Goal: Find contact information: Find contact information

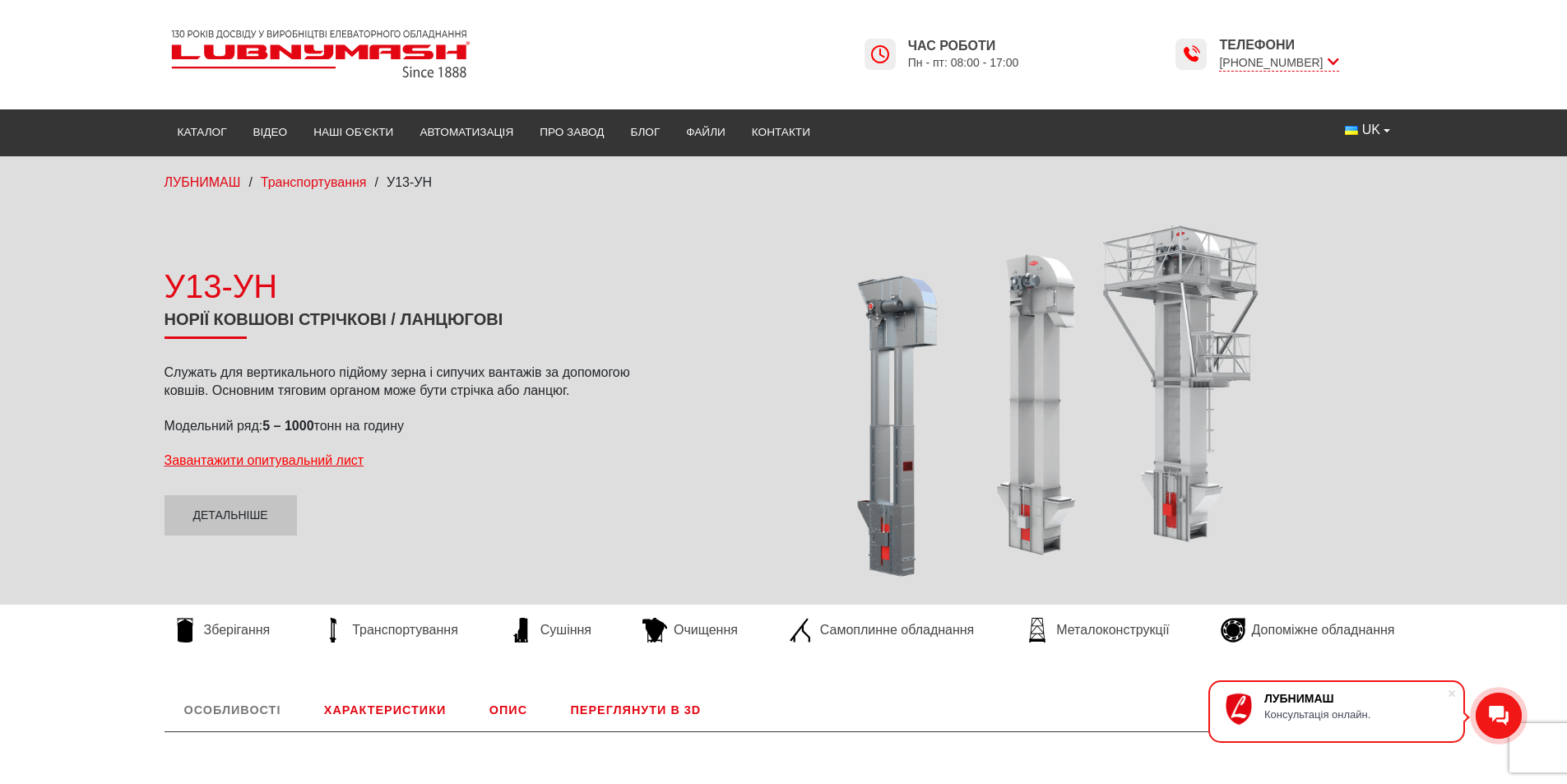
click at [878, 511] on div at bounding box center [1048, 399] width 713 height 361
click at [423, 631] on span "Транспортування" at bounding box center [404, 630] width 106 height 18
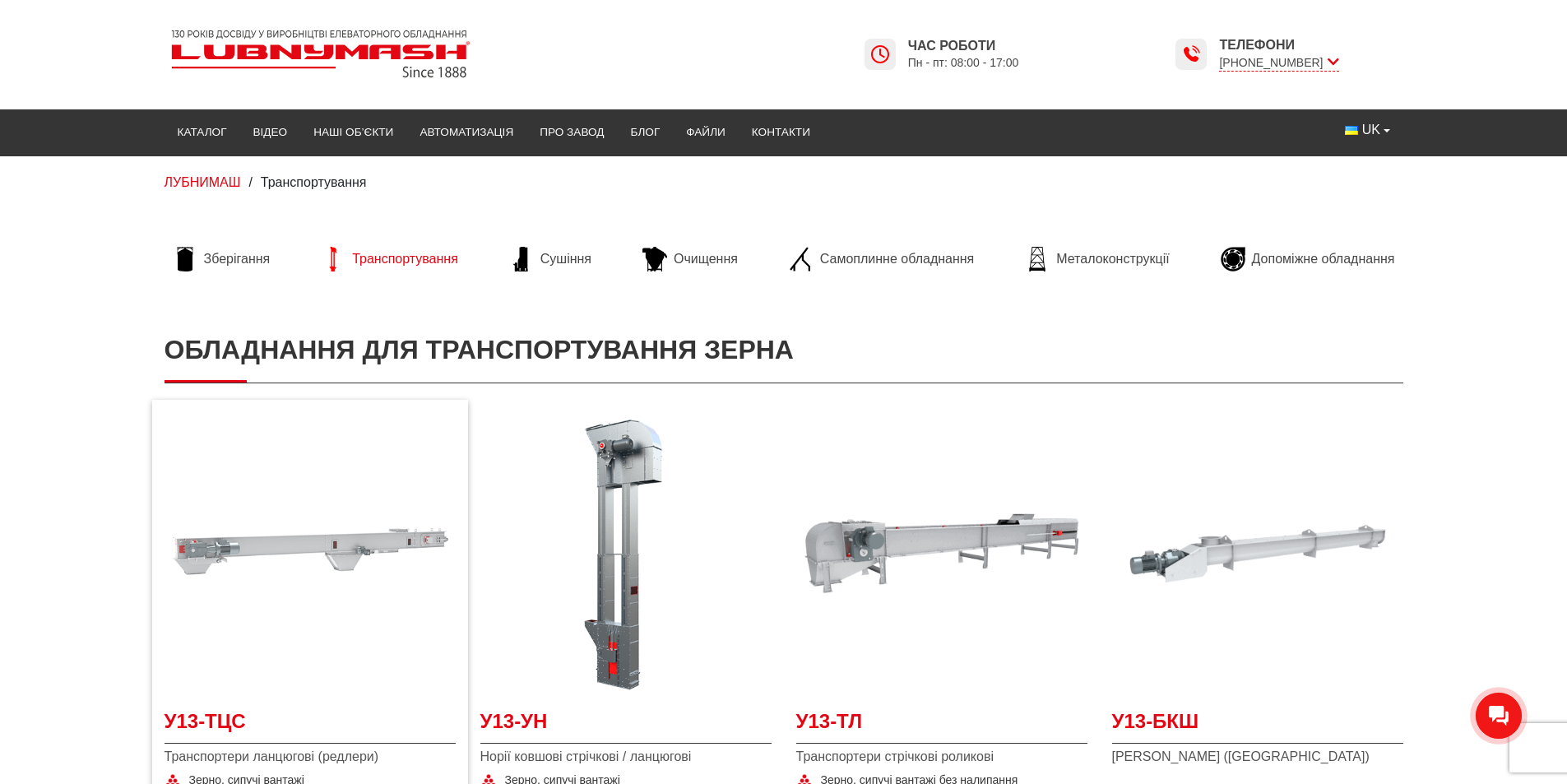
click at [295, 535] on img at bounding box center [310, 553] width 291 height 291
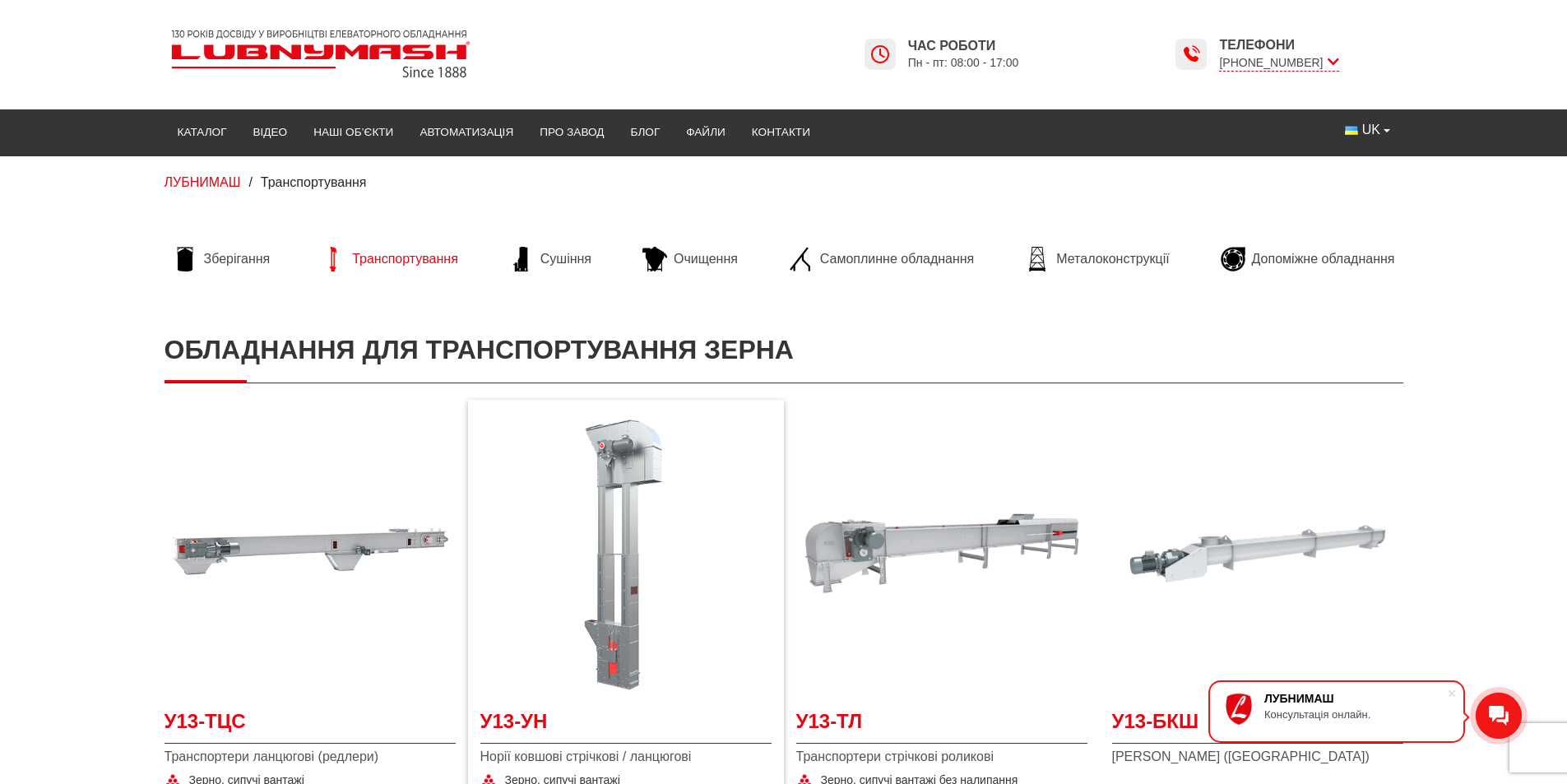
click at [650, 543] on img at bounding box center [626, 553] width 291 height 291
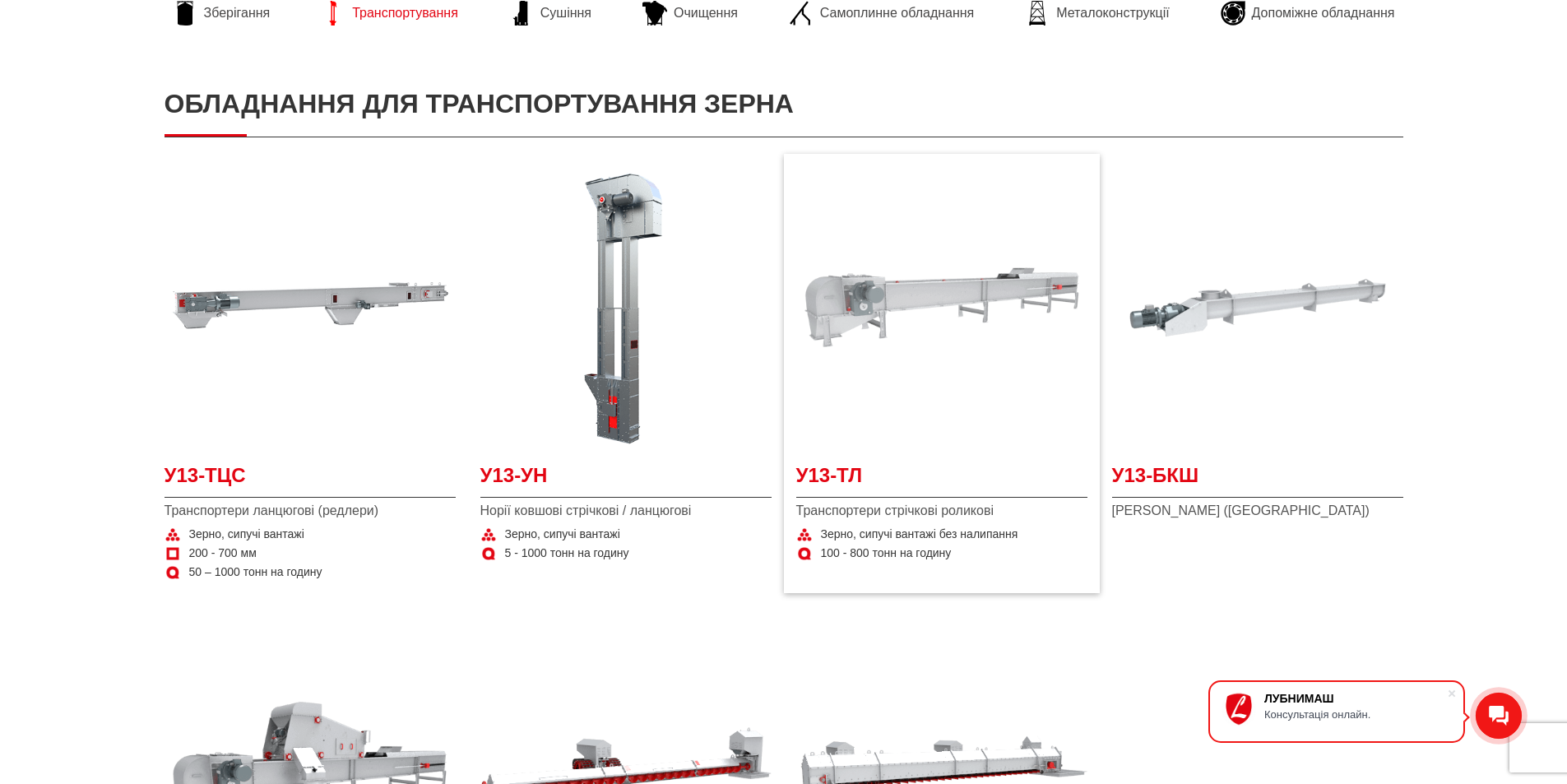
scroll to position [247, 0]
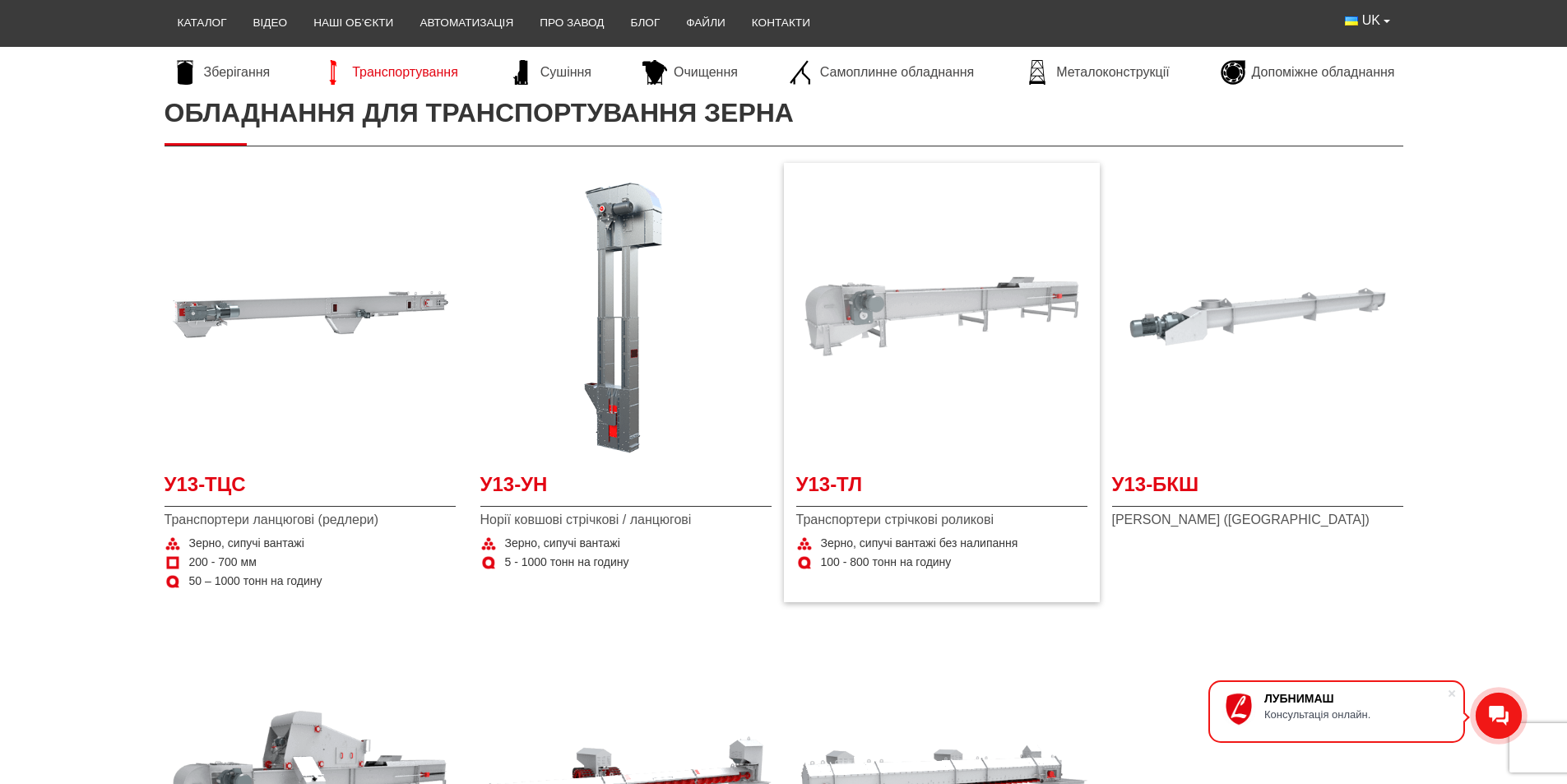
click at [931, 317] on img at bounding box center [942, 316] width 291 height 291
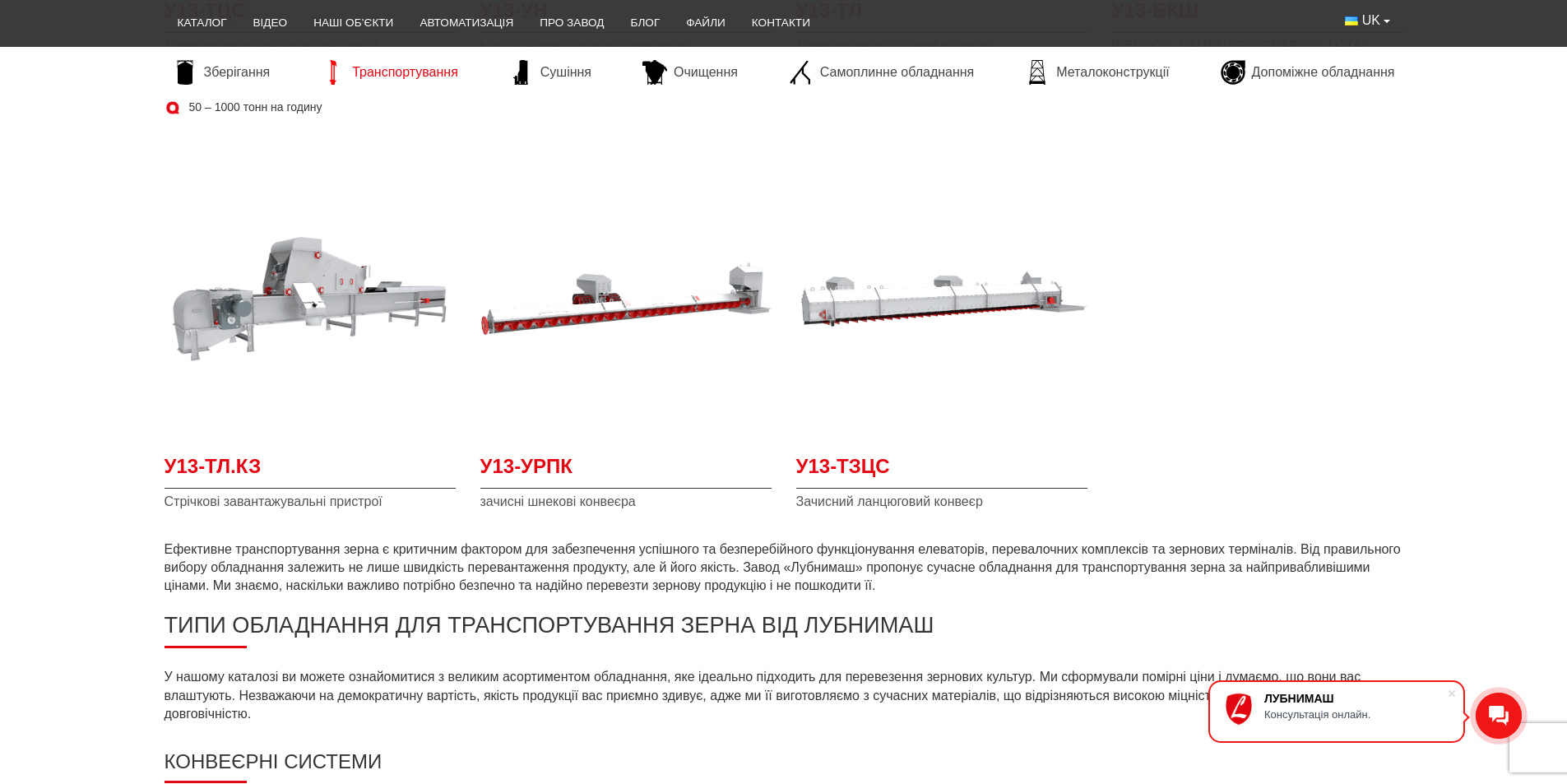
scroll to position [740, 0]
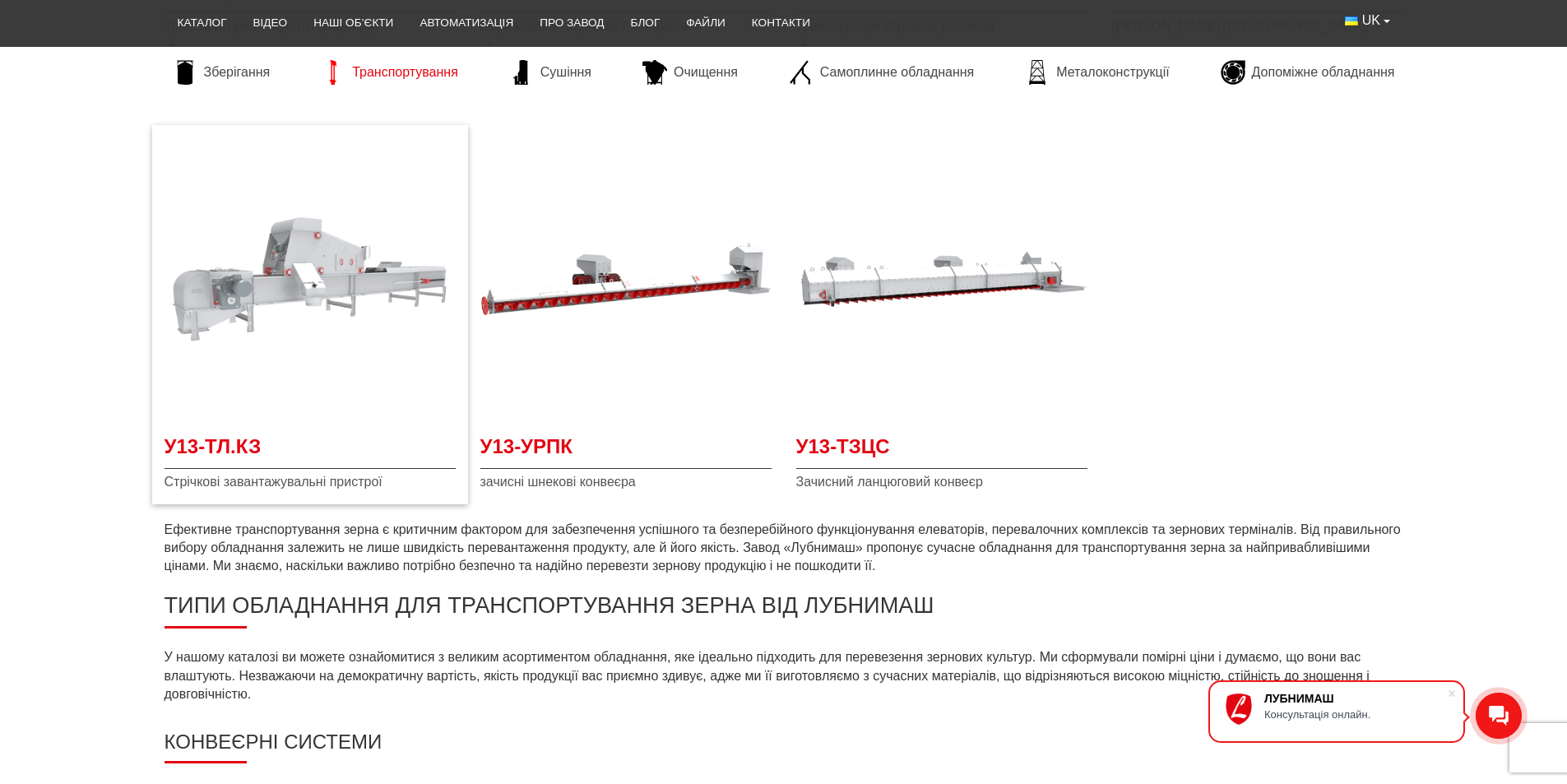
click at [322, 299] on img at bounding box center [310, 279] width 291 height 291
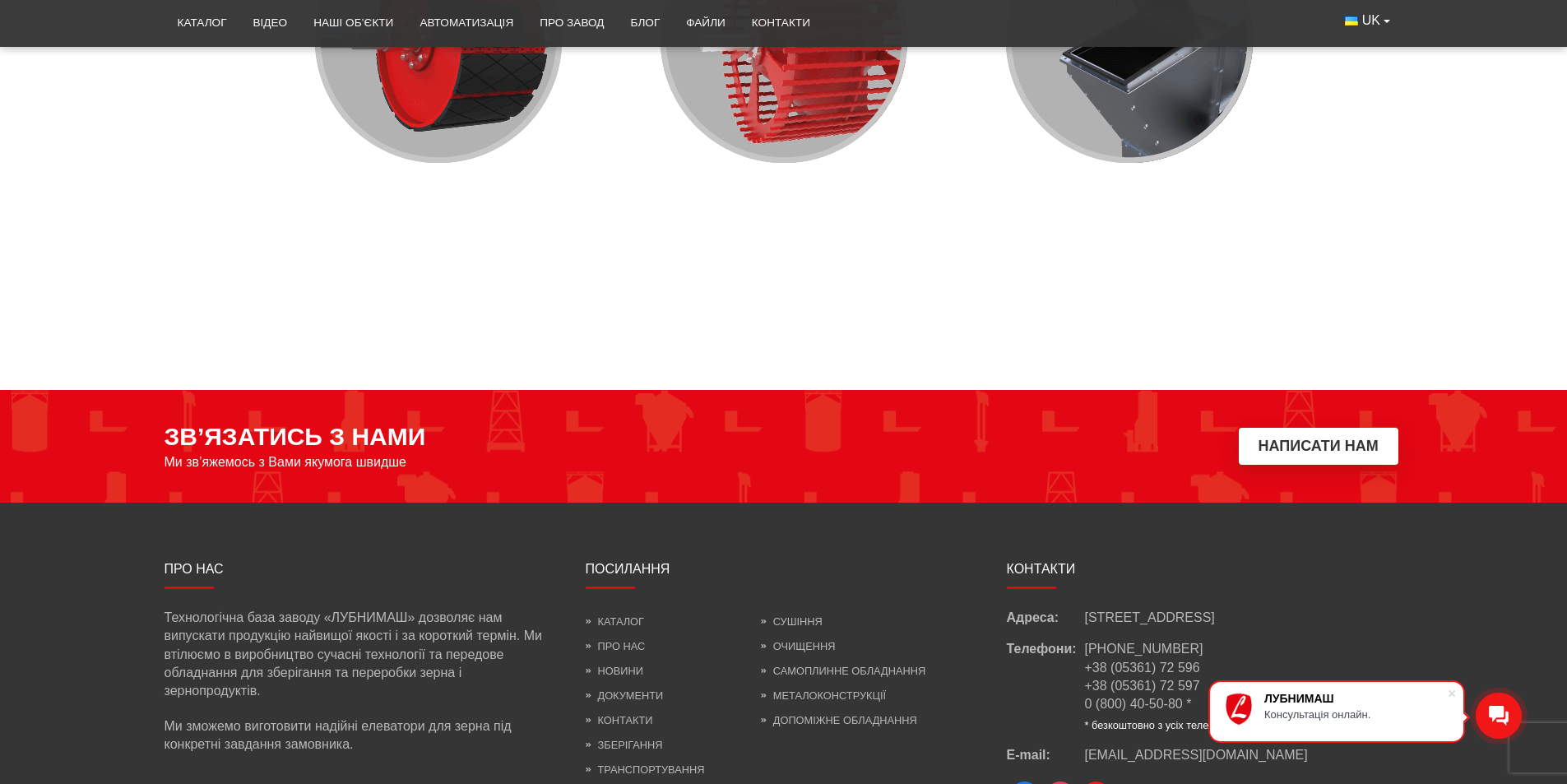
scroll to position [1856, 0]
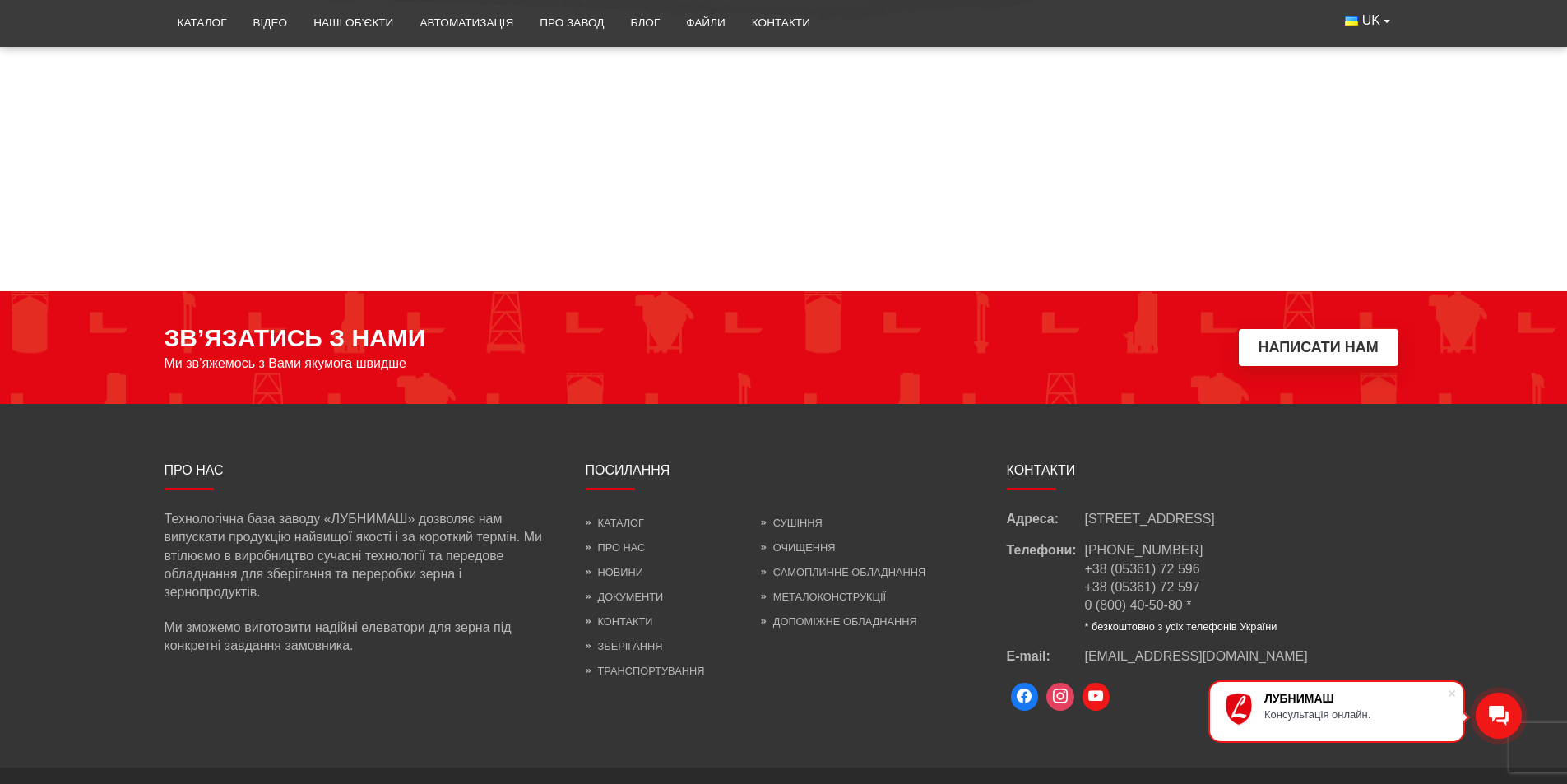
scroll to position [2247, 0]
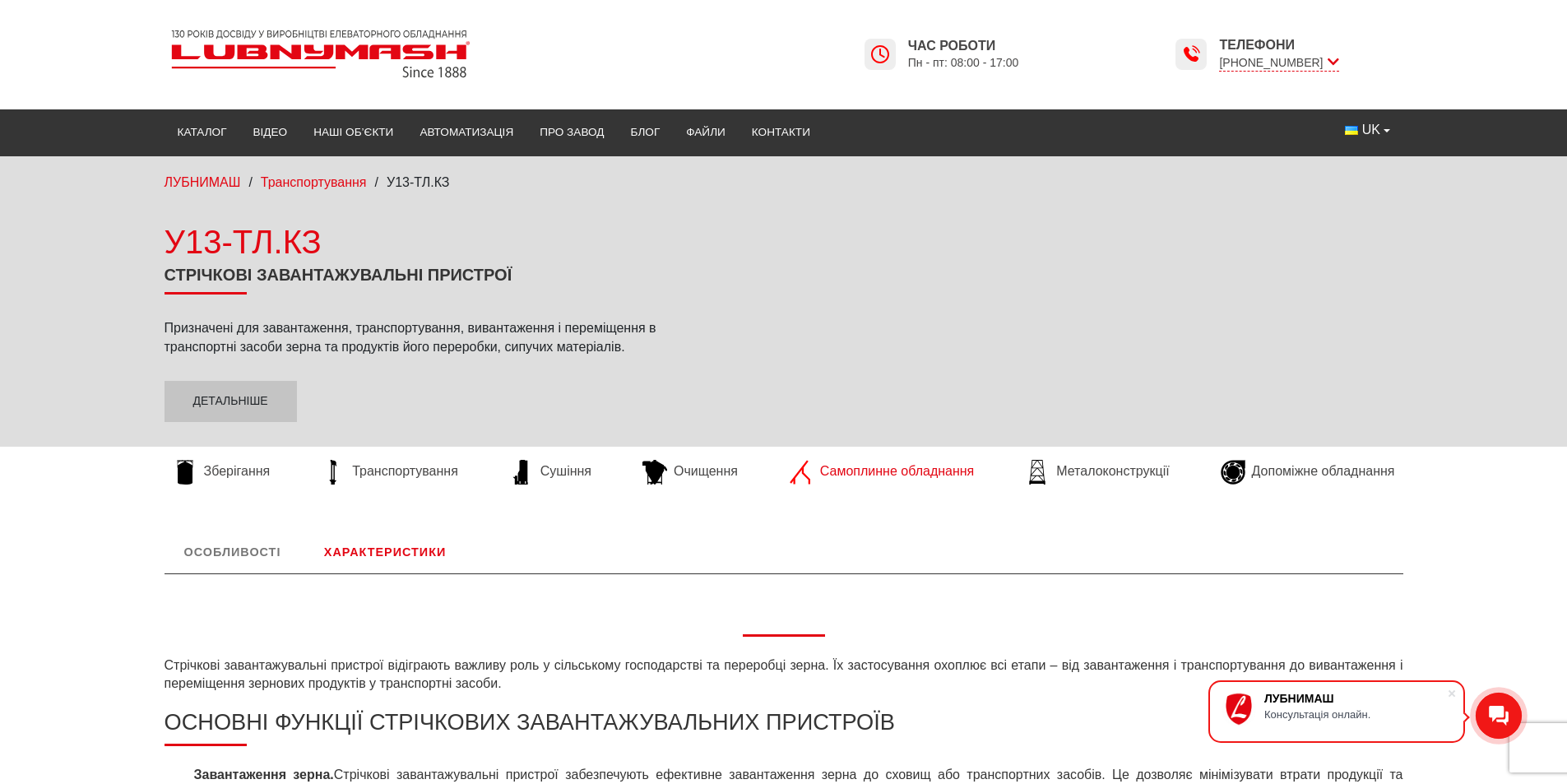
click at [933, 477] on span "Самоплинне обладнання" at bounding box center [897, 471] width 154 height 18
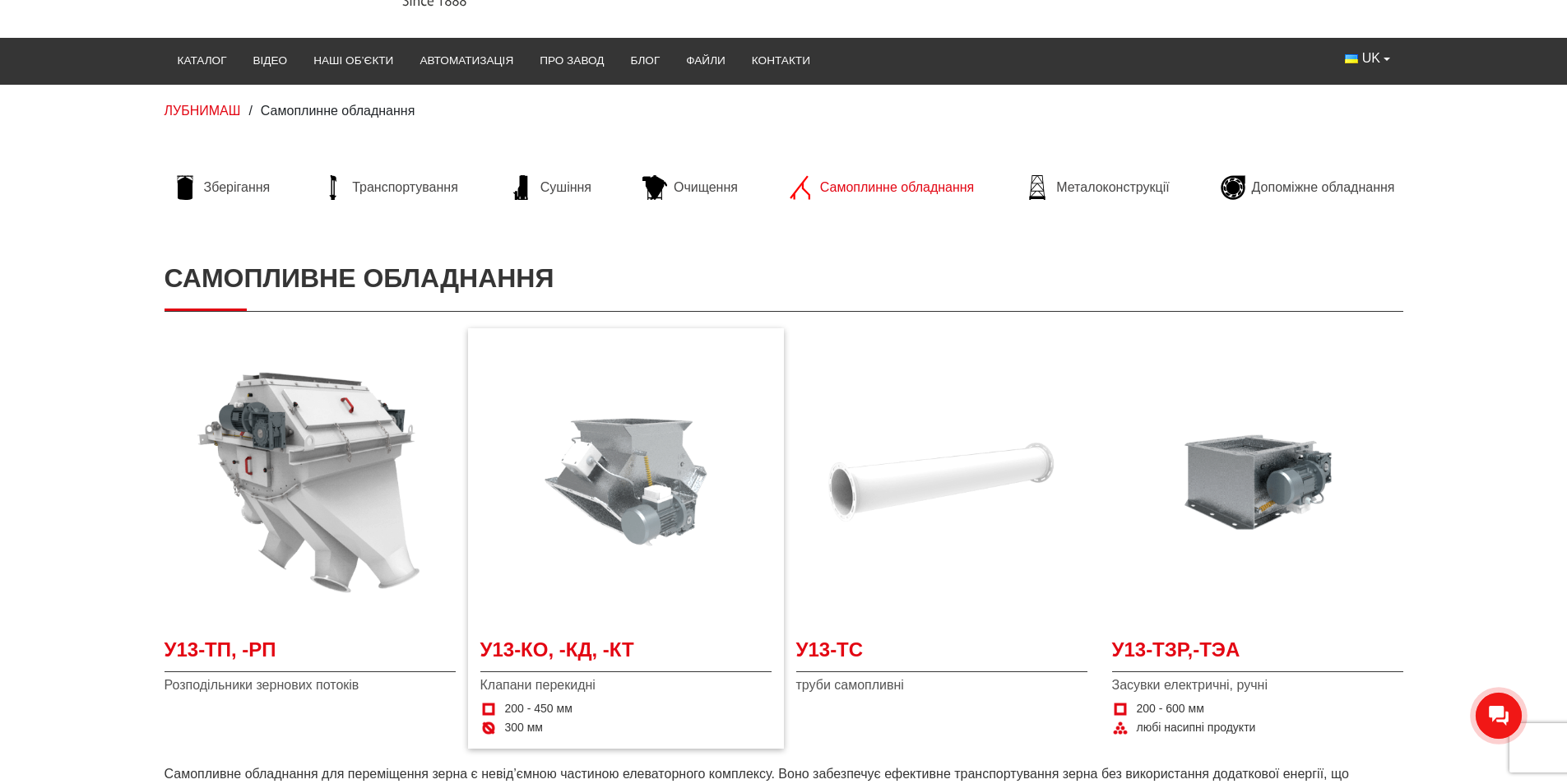
scroll to position [165, 0]
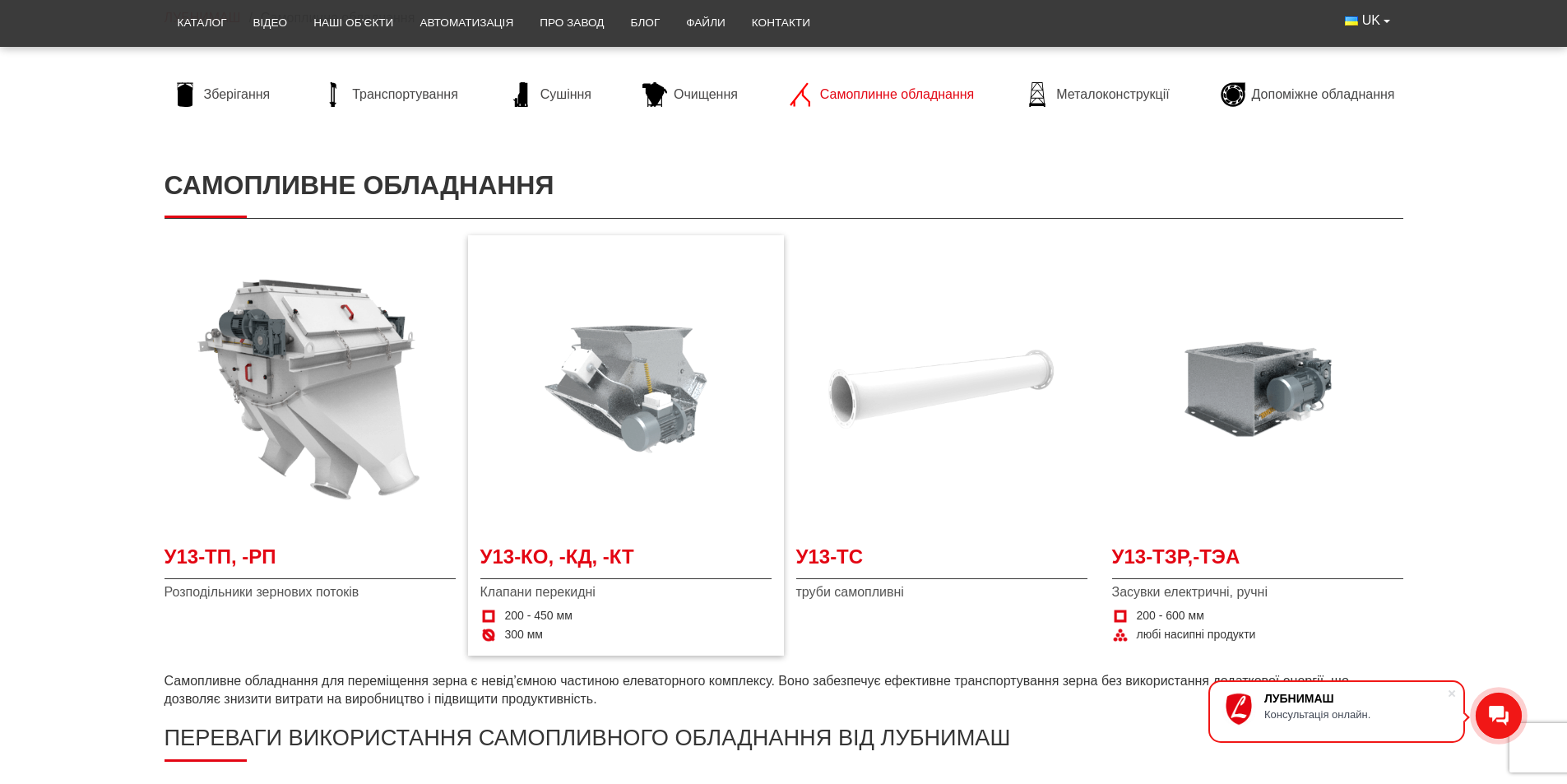
click at [678, 440] on img at bounding box center [626, 389] width 291 height 291
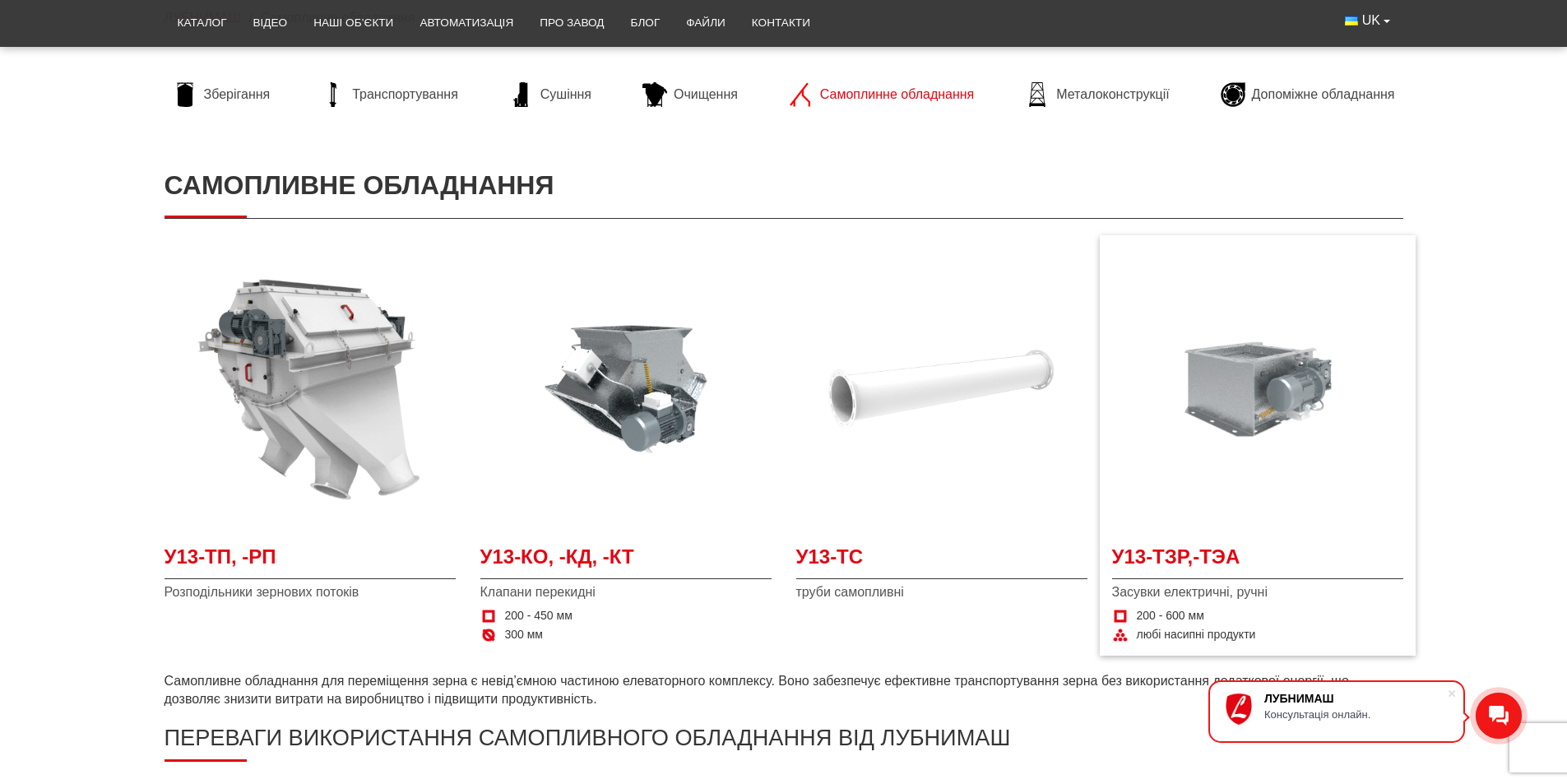
click at [1203, 501] on img at bounding box center [1258, 389] width 291 height 291
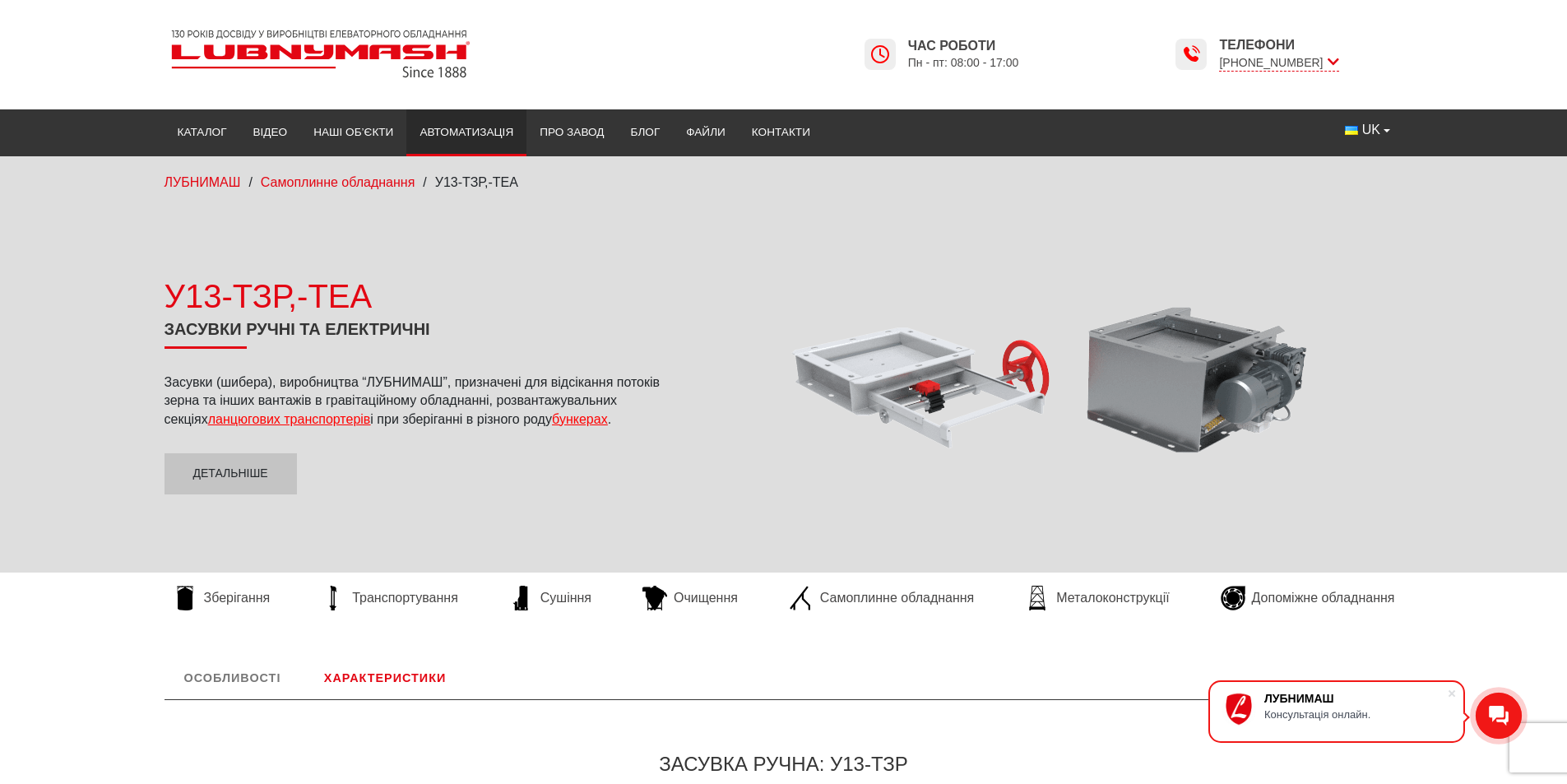
click at [470, 134] on link "Автоматизація" at bounding box center [466, 132] width 120 height 36
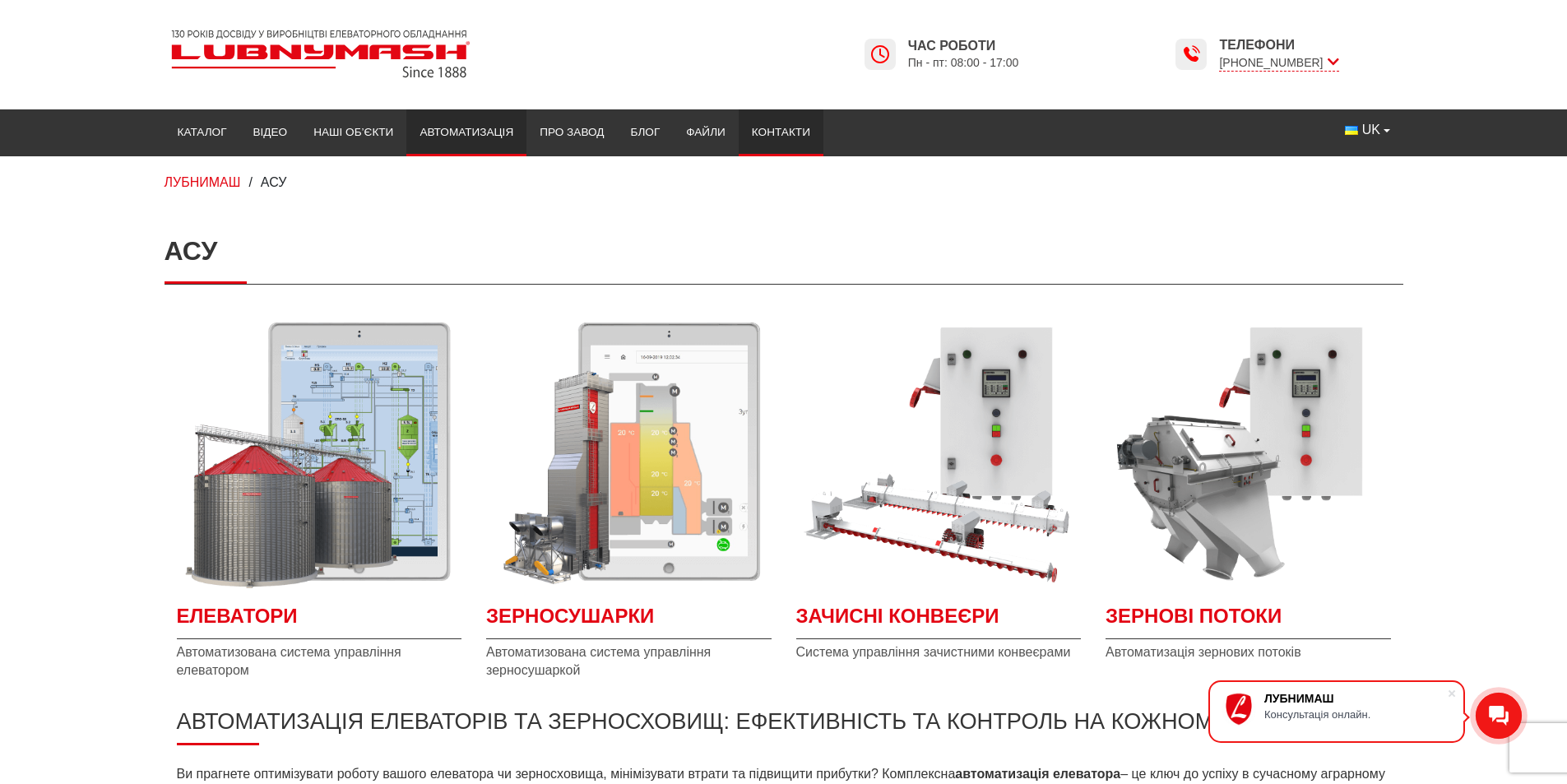
click at [778, 133] on link "Контакти" at bounding box center [782, 132] width 85 height 36
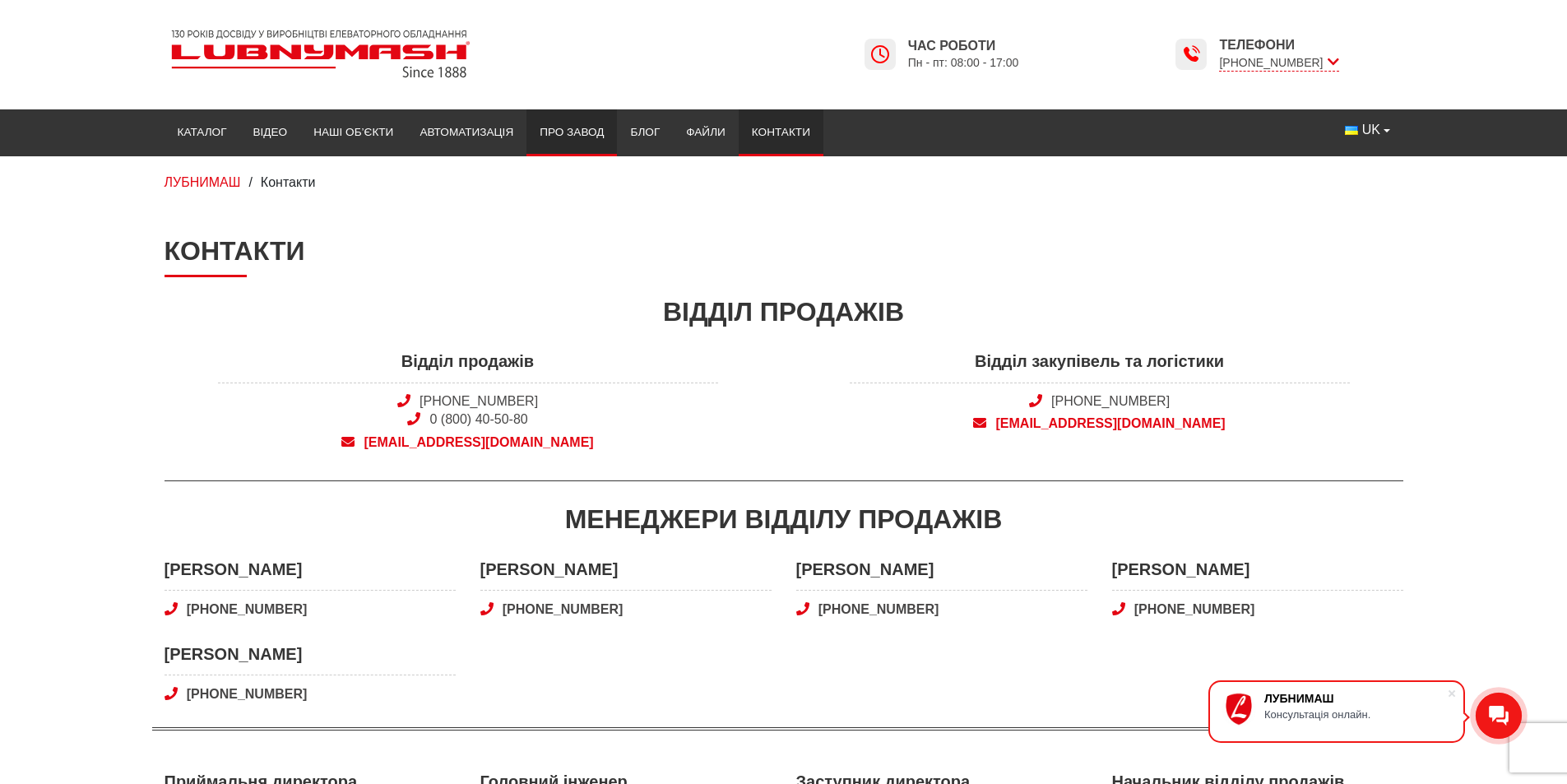
click at [590, 130] on link "Про завод" at bounding box center [572, 132] width 90 height 36
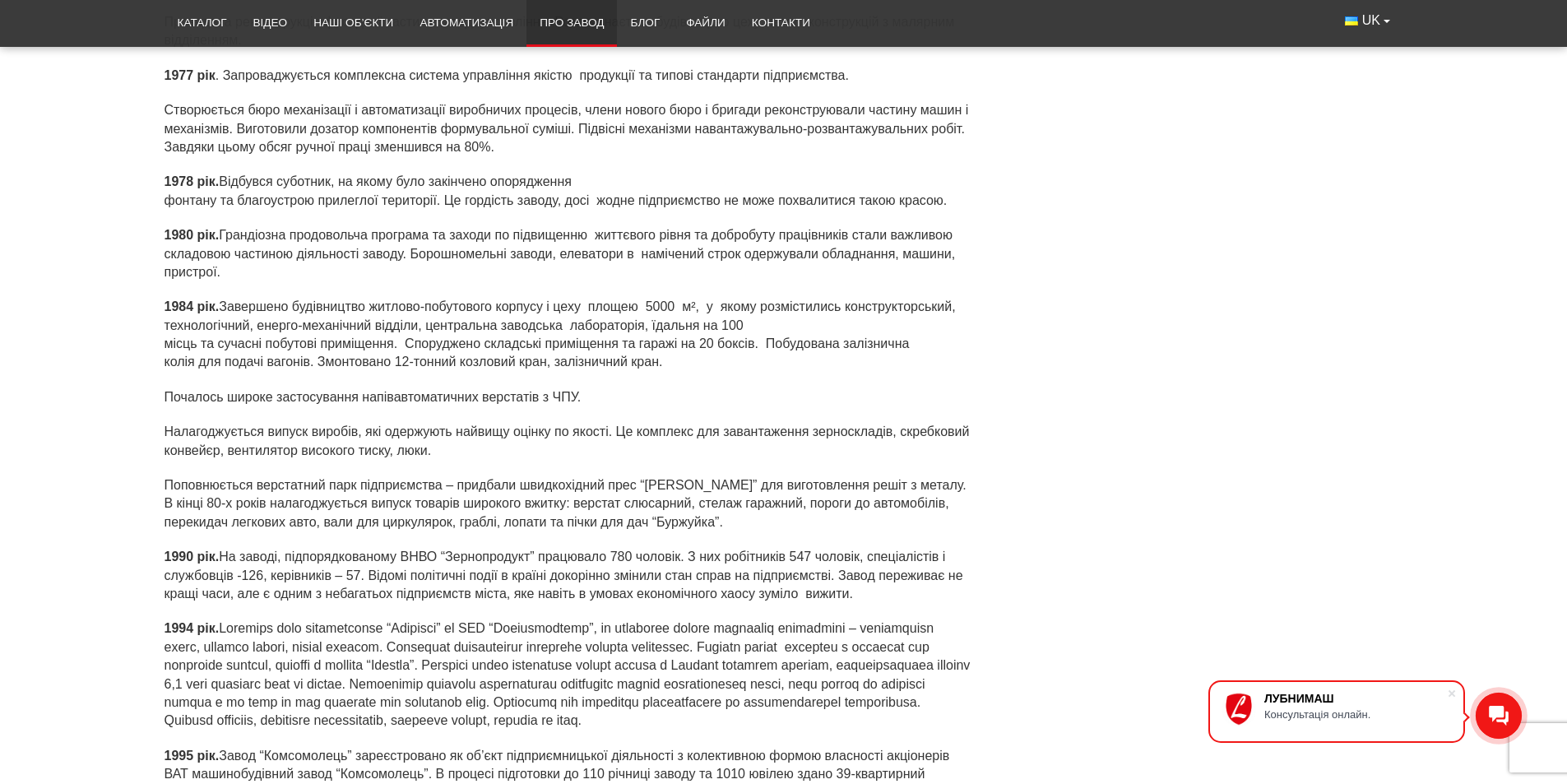
scroll to position [3700, 0]
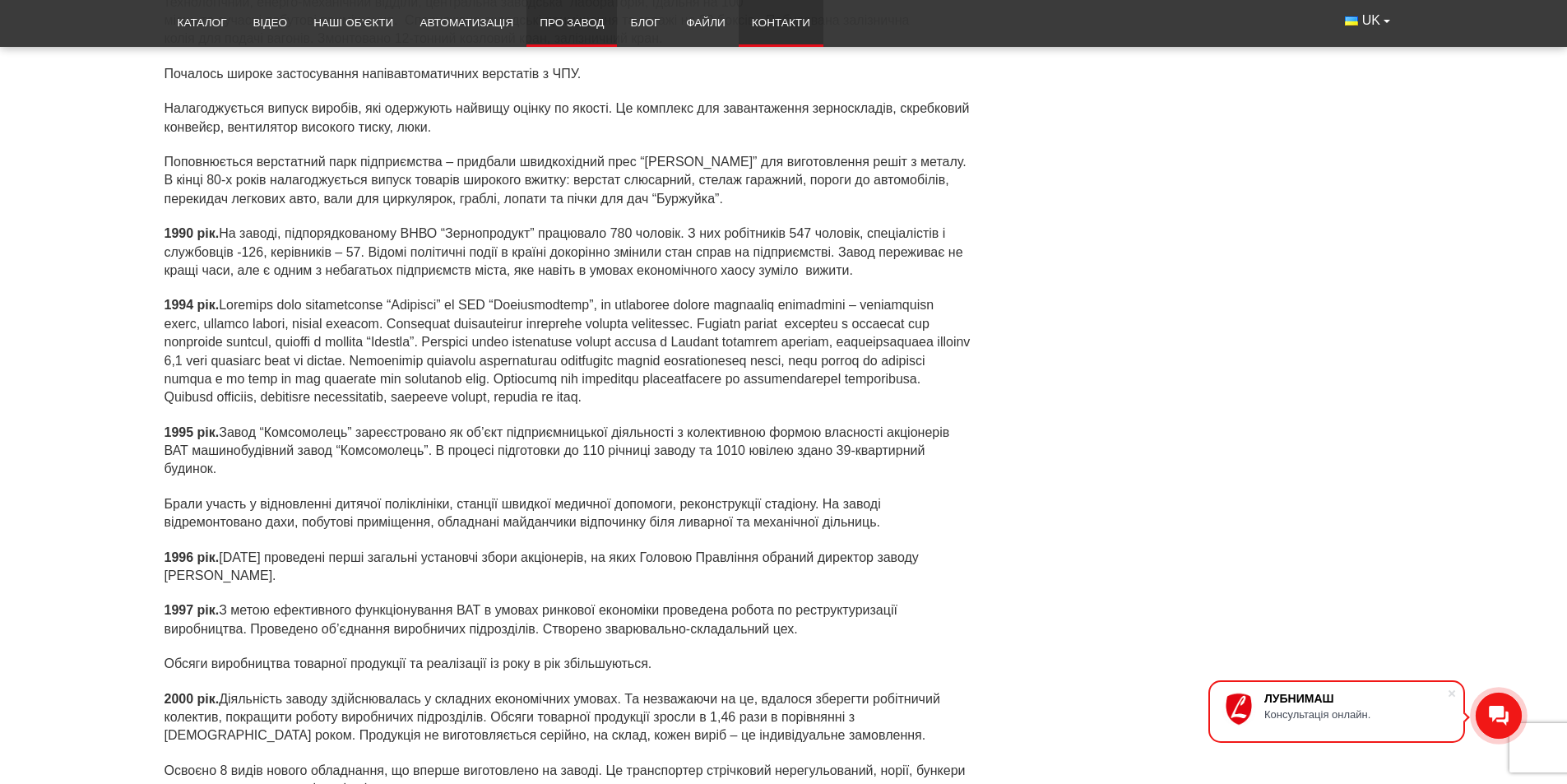
click at [773, 29] on link "Контакти" at bounding box center [782, 23] width 85 height 36
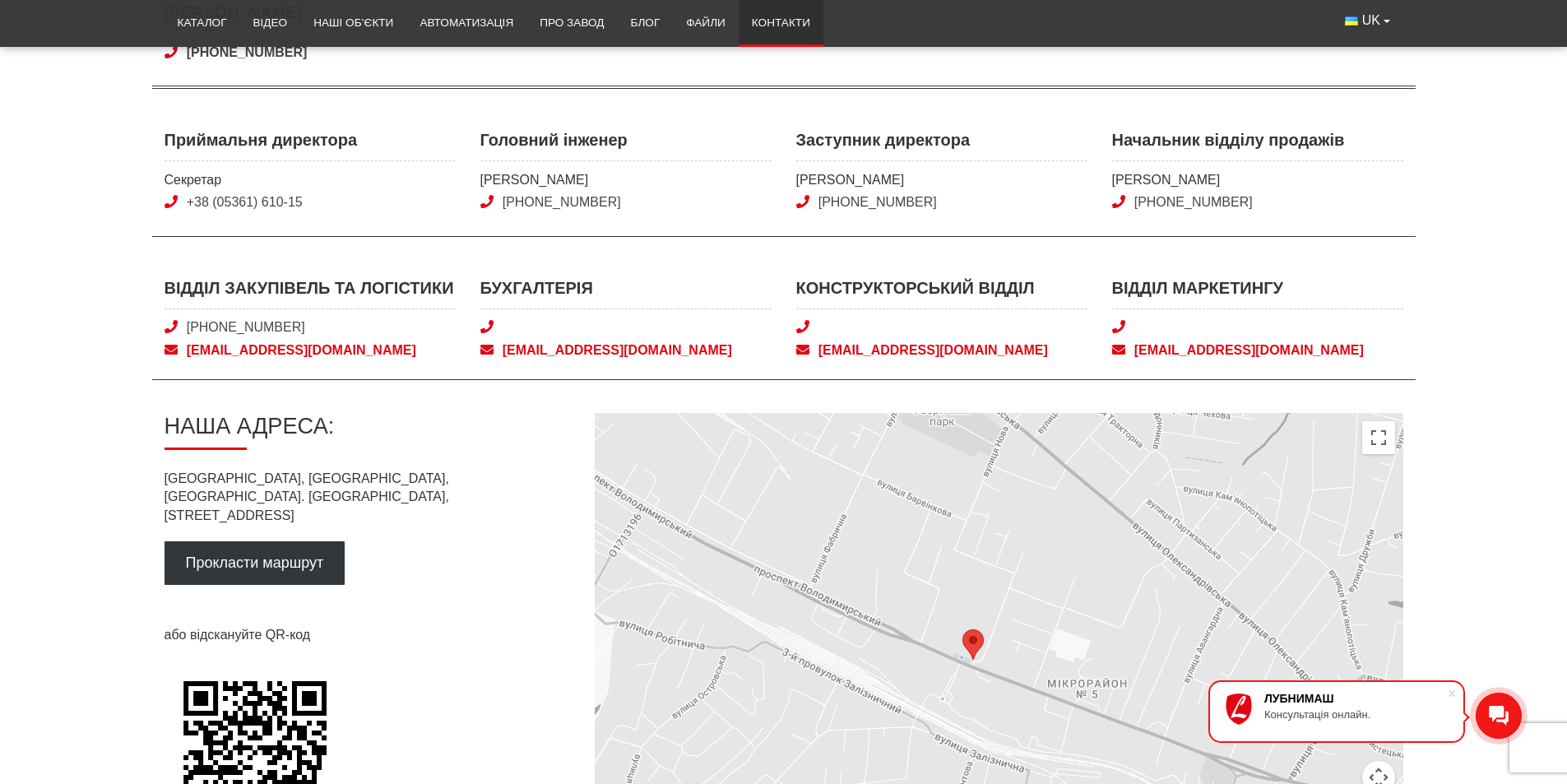
scroll to position [494, 0]
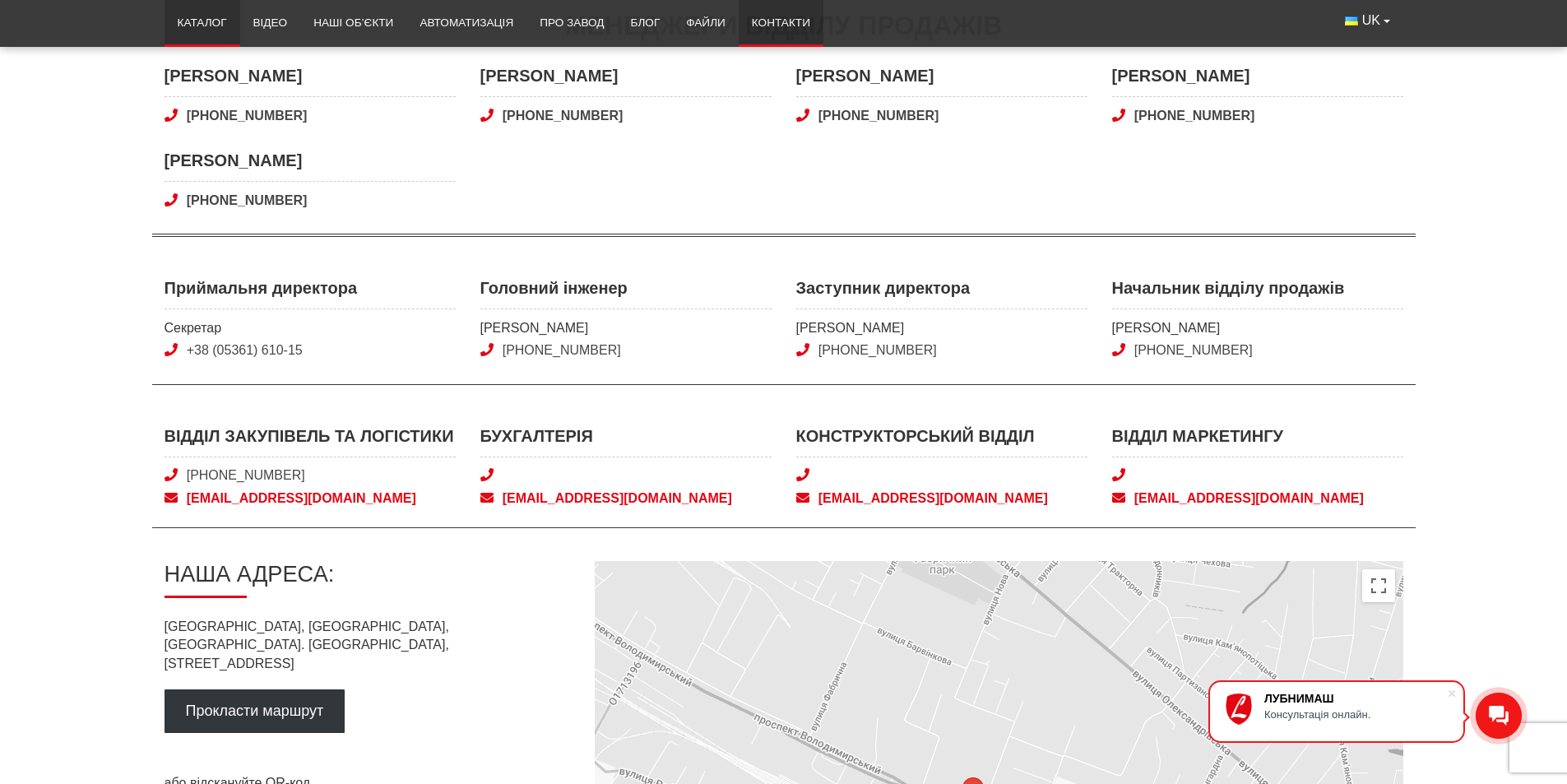
click at [198, 29] on link "Каталог" at bounding box center [203, 23] width 76 height 36
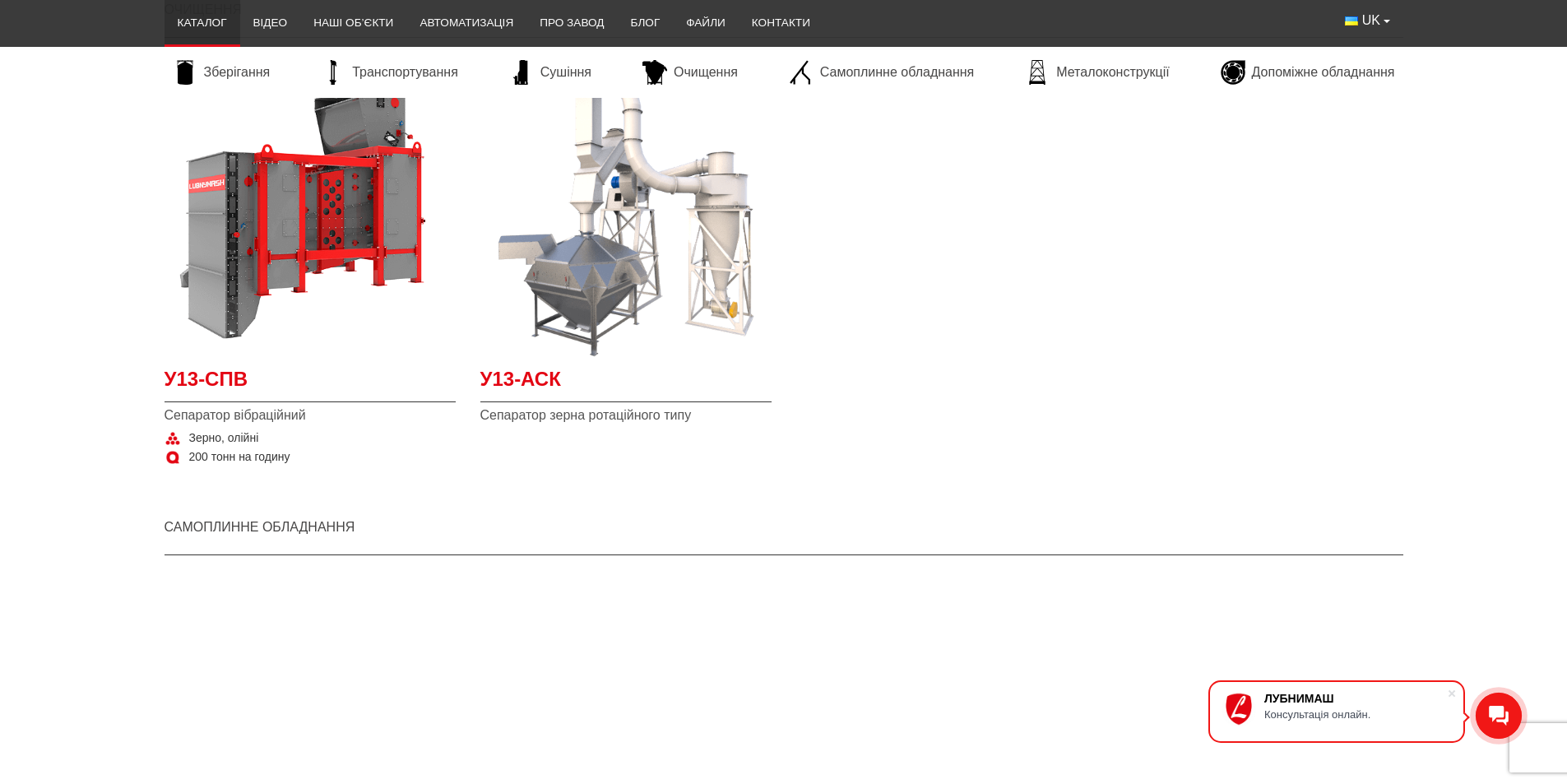
scroll to position [3043, 0]
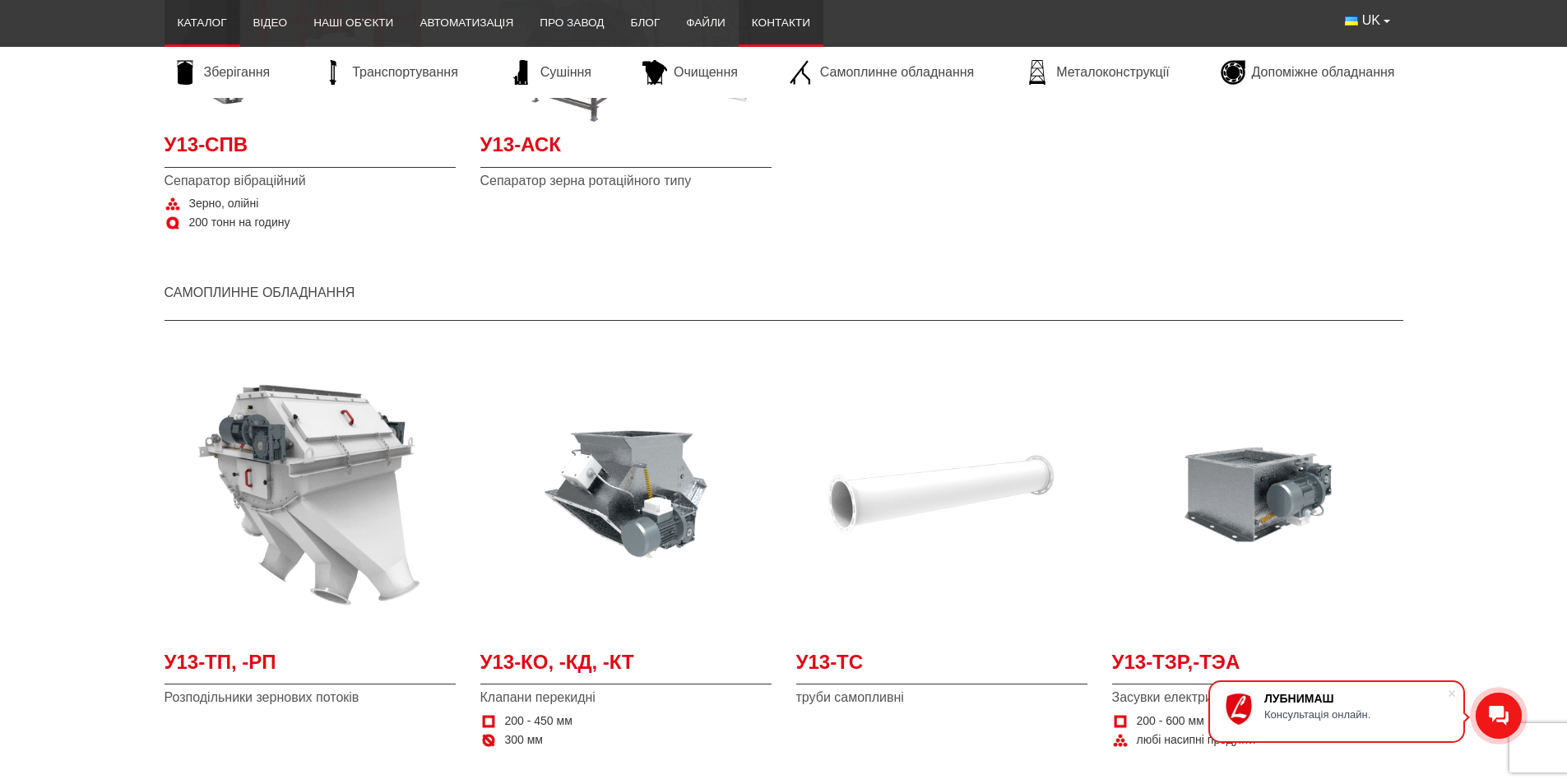
click at [793, 24] on link "Контакти" at bounding box center [782, 23] width 85 height 36
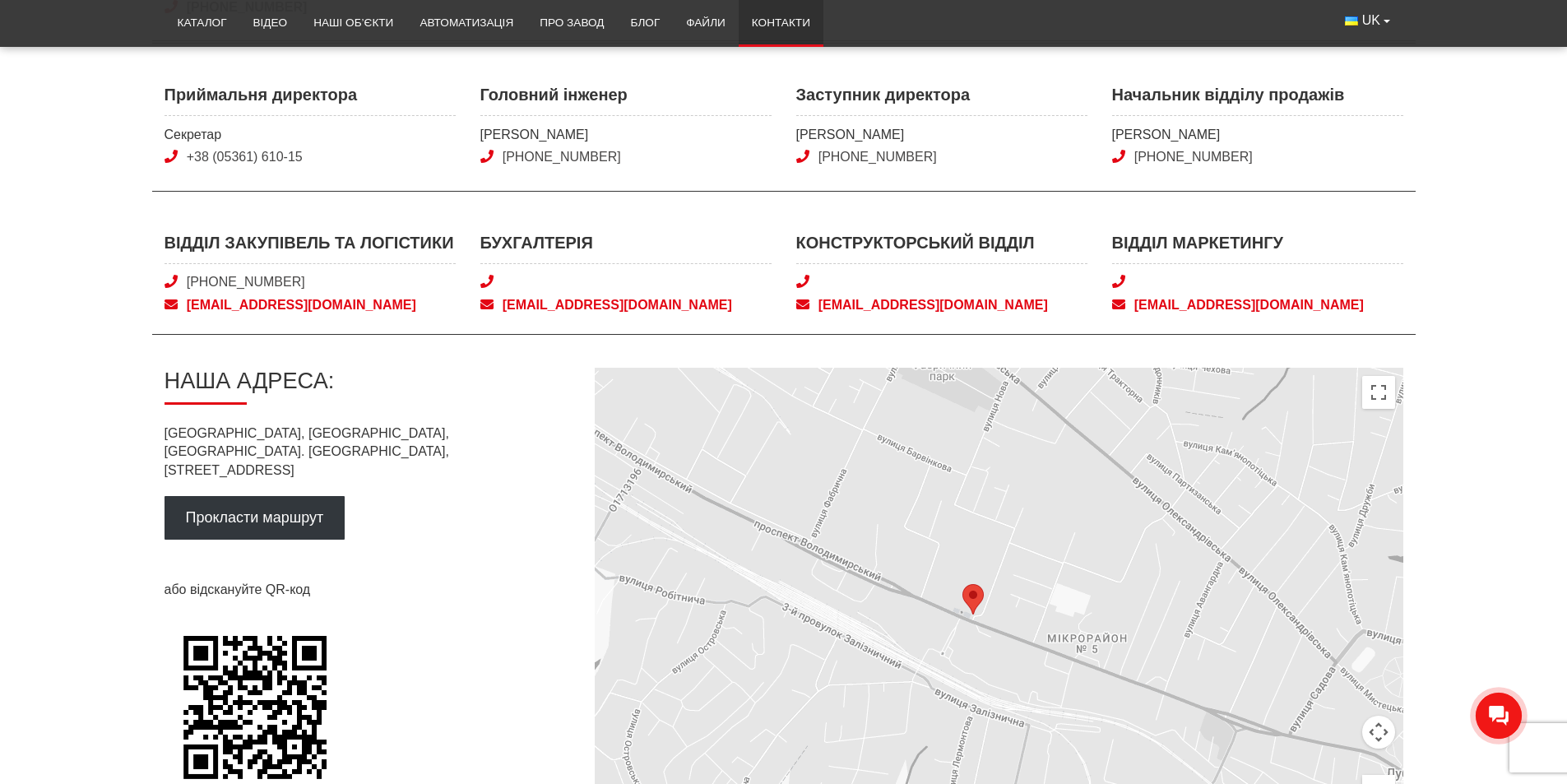
scroll to position [658, 0]
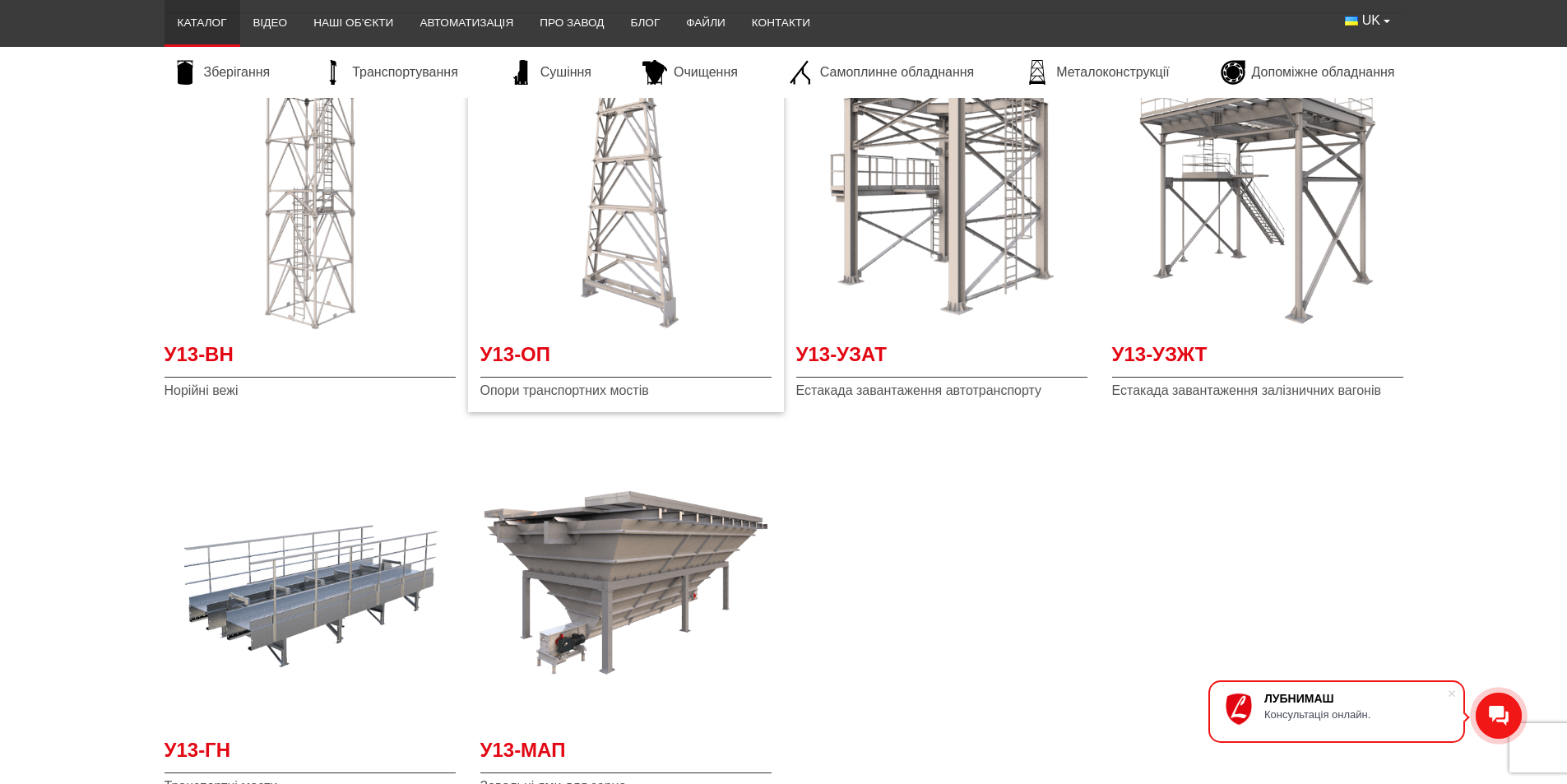
scroll to position [3947, 0]
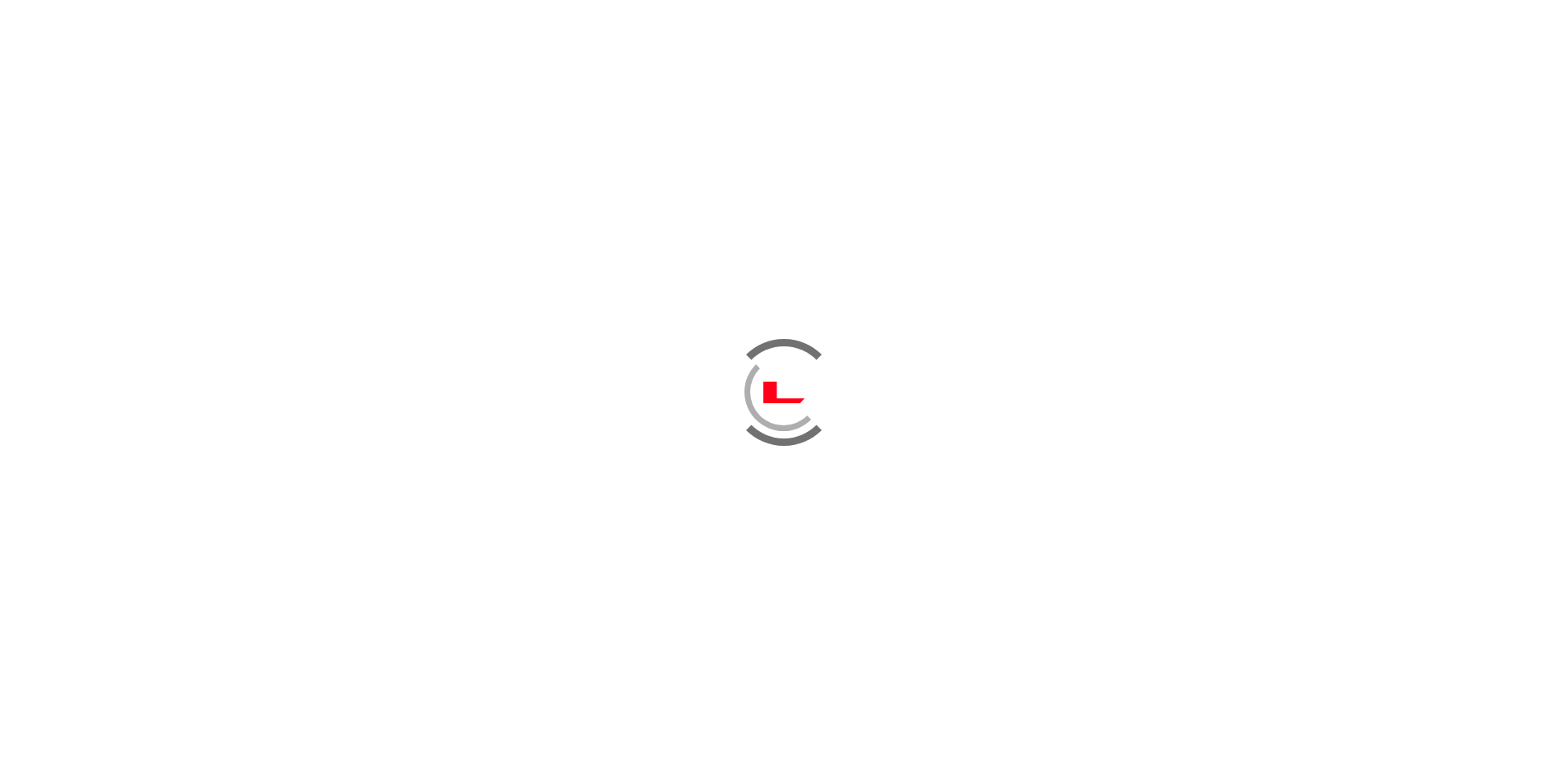
scroll to position [3700, 0]
